Goal: Check status: Check status

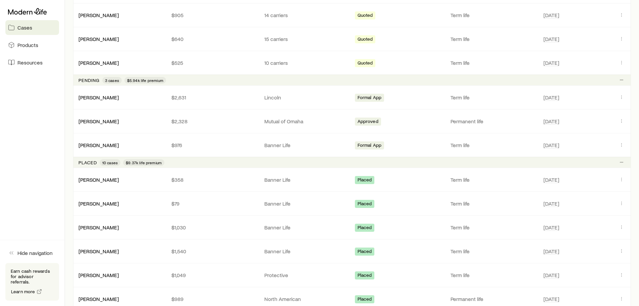
scroll to position [235, 0]
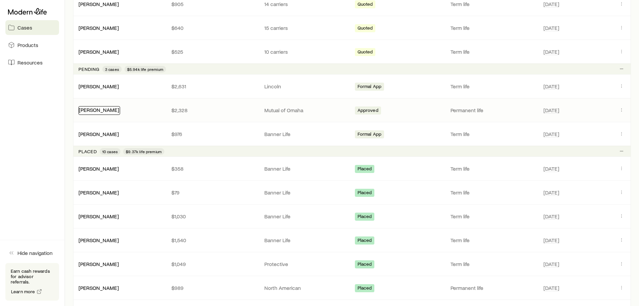
click at [96, 111] on link "[PERSON_NAME]" at bounding box center [99, 109] width 40 height 6
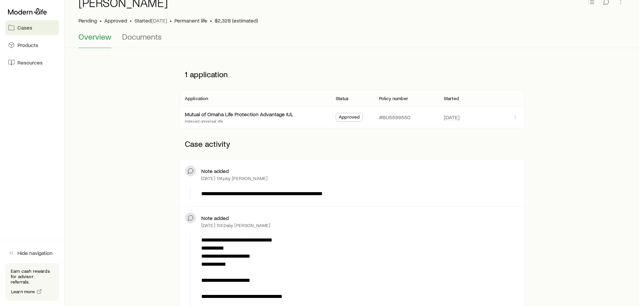
scroll to position [101, 0]
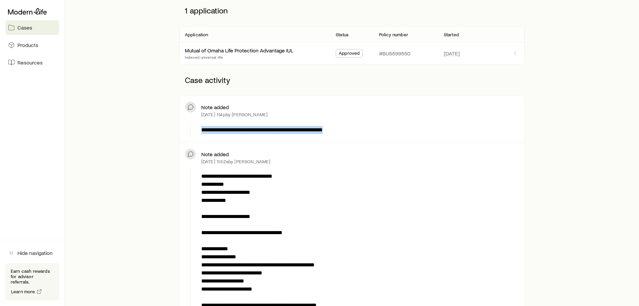
drag, startPoint x: 199, startPoint y: 129, endPoint x: 344, endPoint y: 132, distance: 145.0
click at [344, 132] on div "**********" at bounding box center [359, 129] width 320 height 14
click at [347, 131] on p "**********" at bounding box center [358, 130] width 315 height 8
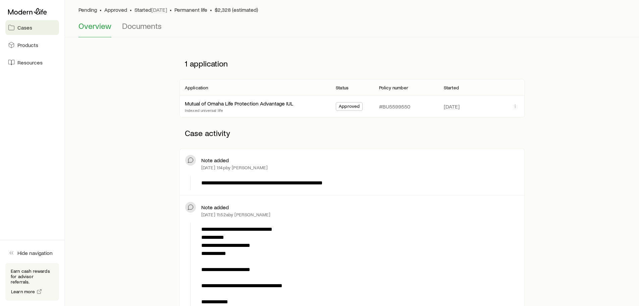
scroll to position [0, 0]
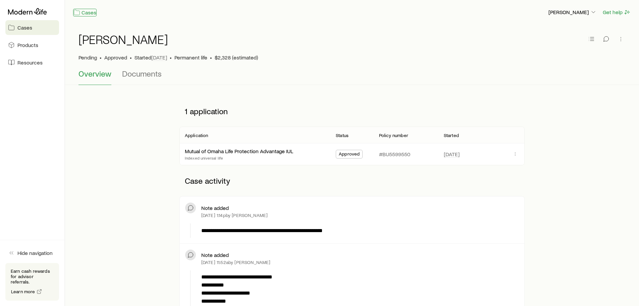
click at [93, 13] on link "Cases" at bounding box center [84, 13] width 23 height 8
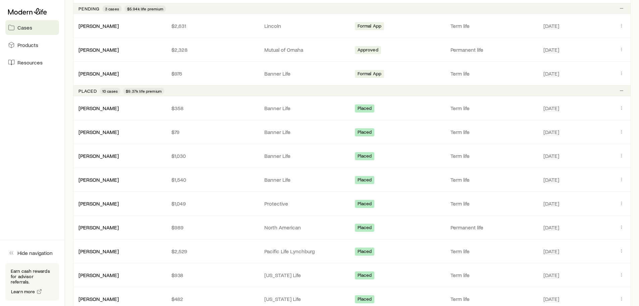
scroll to position [302, 0]
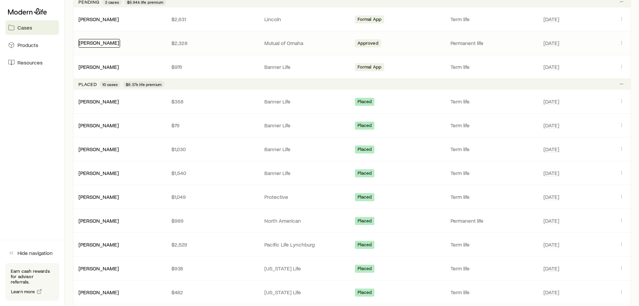
click at [100, 44] on link "[PERSON_NAME]" at bounding box center [99, 42] width 40 height 6
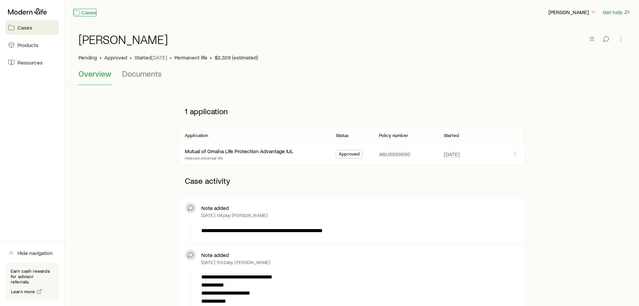
click at [86, 12] on link "Cases" at bounding box center [84, 13] width 23 height 8
